Goal: Find specific page/section: Find specific page/section

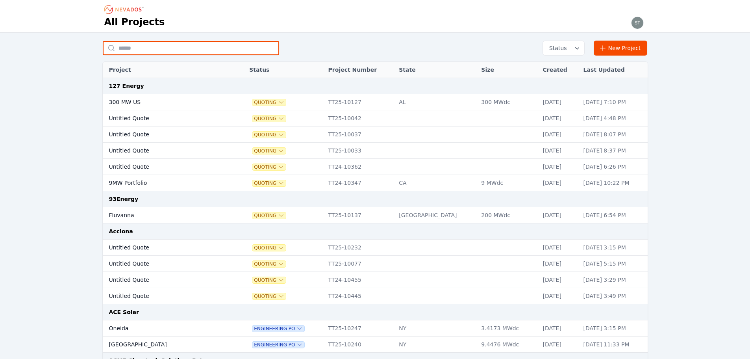
click at [150, 48] on input "text" at bounding box center [191, 48] width 176 height 14
type input "**********"
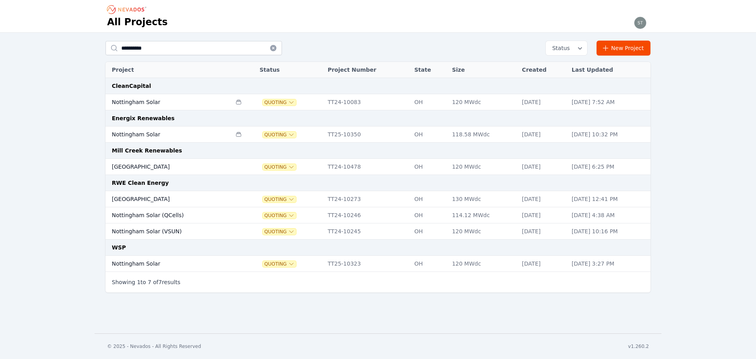
click at [172, 139] on td "Nottingham Solar" at bounding box center [169, 134] width 126 height 16
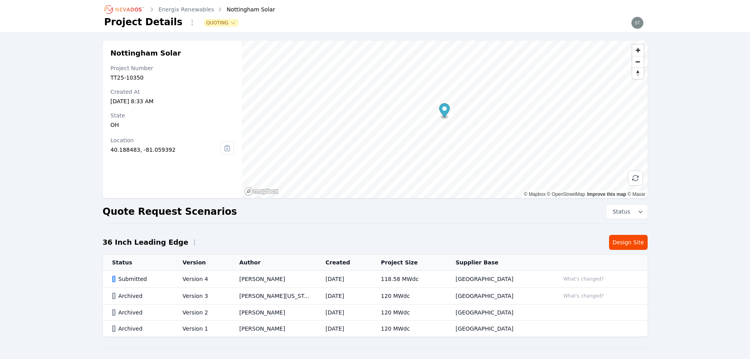
click at [292, 279] on td "[PERSON_NAME]" at bounding box center [273, 278] width 86 height 17
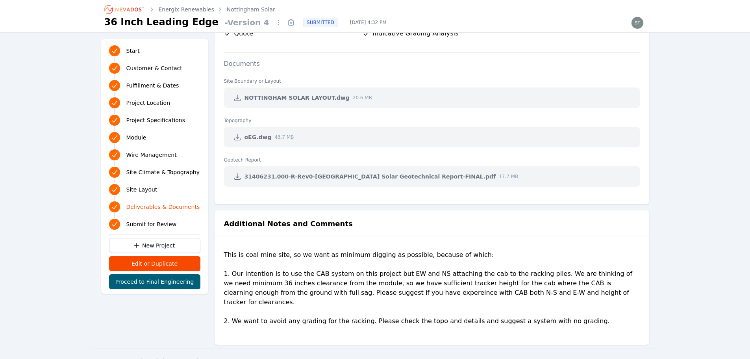
scroll to position [1628, 0]
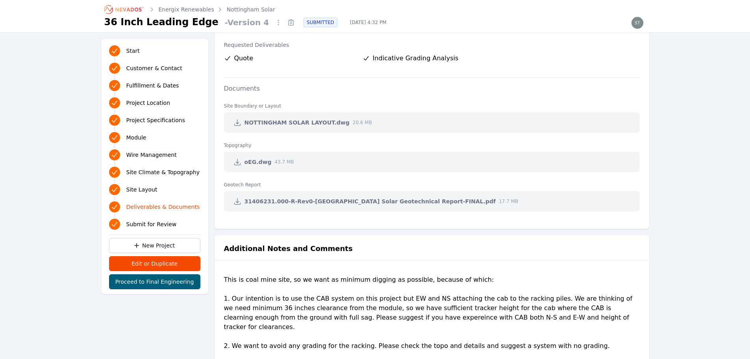
click at [239, 202] on icon at bounding box center [237, 201] width 8 height 8
